Goal: Find specific page/section: Find specific page/section

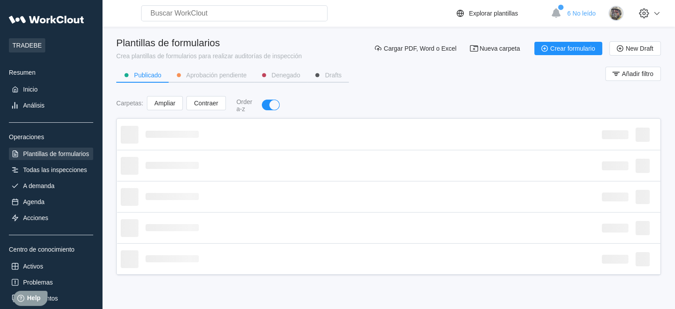
click at [55, 150] on div "Plantillas de formularios" at bounding box center [56, 153] width 66 height 7
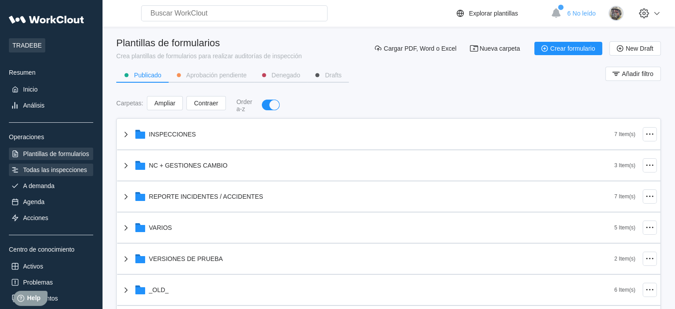
click at [67, 168] on div "Todas las inspecciones" at bounding box center [55, 169] width 64 height 7
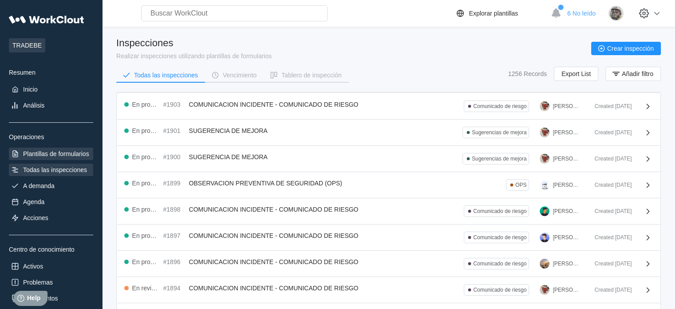
click at [71, 152] on div "Plantillas de formularios" at bounding box center [56, 153] width 66 height 7
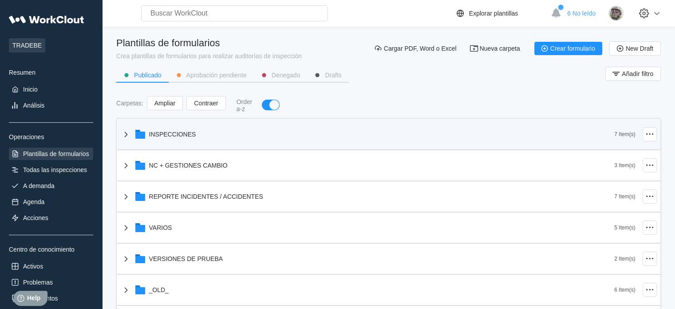
click at [126, 134] on icon at bounding box center [125, 133] width 3 height 5
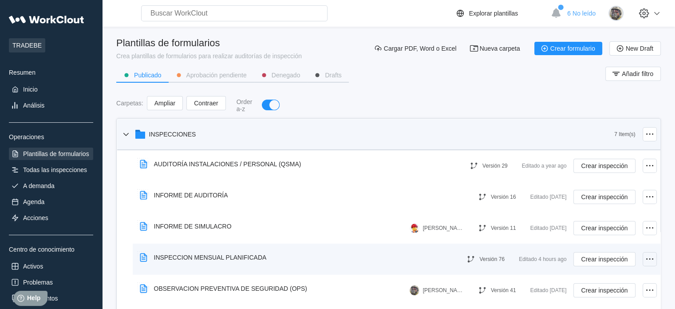
click at [645, 261] on icon at bounding box center [650, 258] width 11 height 11
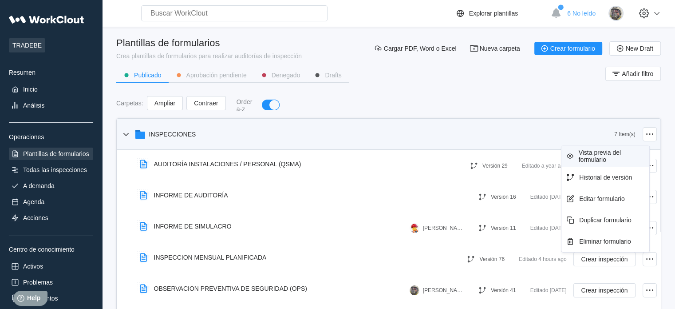
click at [593, 152] on div "Vista previa del formulario" at bounding box center [612, 156] width 67 height 14
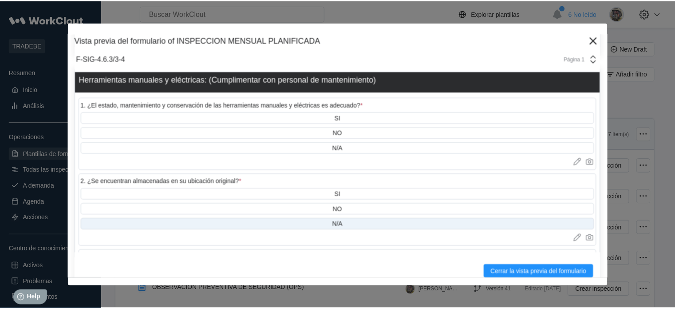
scroll to position [5860, 0]
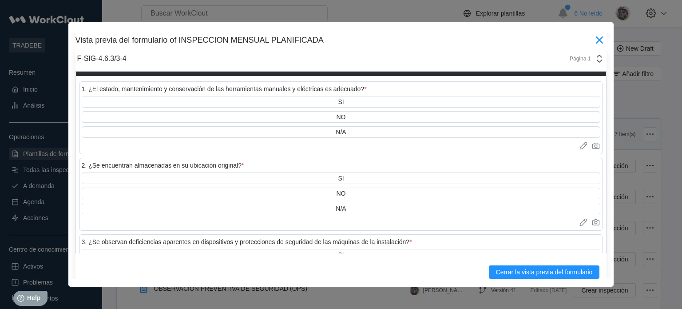
click at [592, 39] on icon at bounding box center [599, 40] width 14 height 14
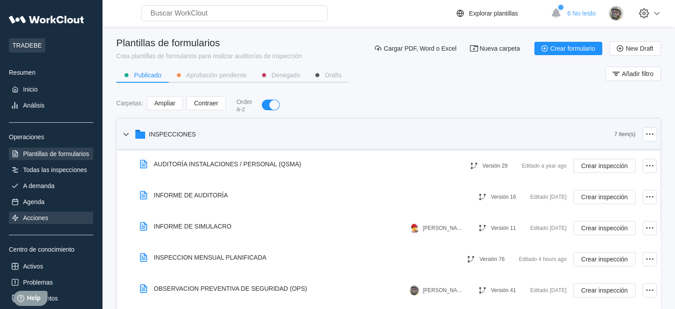
click at [40, 220] on div "Acciones" at bounding box center [35, 217] width 25 height 7
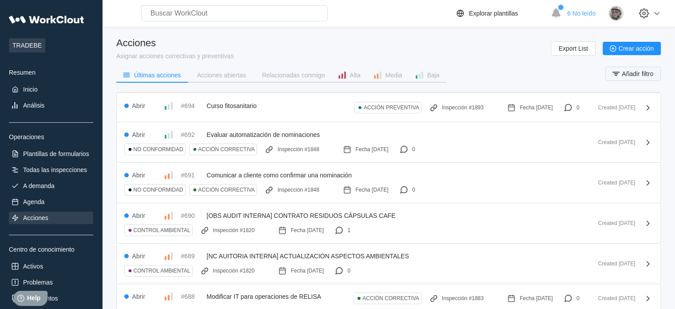
click at [633, 73] on span "Añadir filtro" at bounding box center [638, 74] width 32 height 6
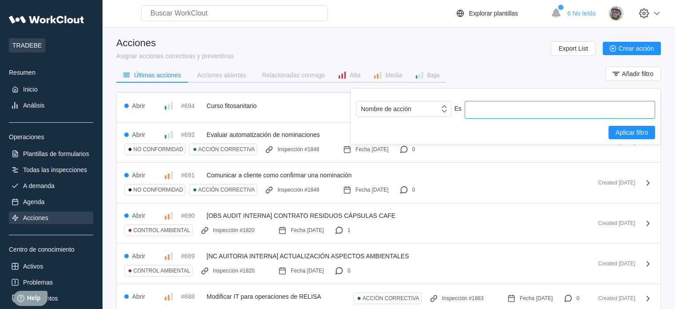
click at [533, 111] on input "text" at bounding box center [560, 110] width 190 height 18
type input "ruido"
click at [624, 127] on button "Aplicar filtro" at bounding box center [632, 132] width 47 height 13
